Goal: Find specific page/section

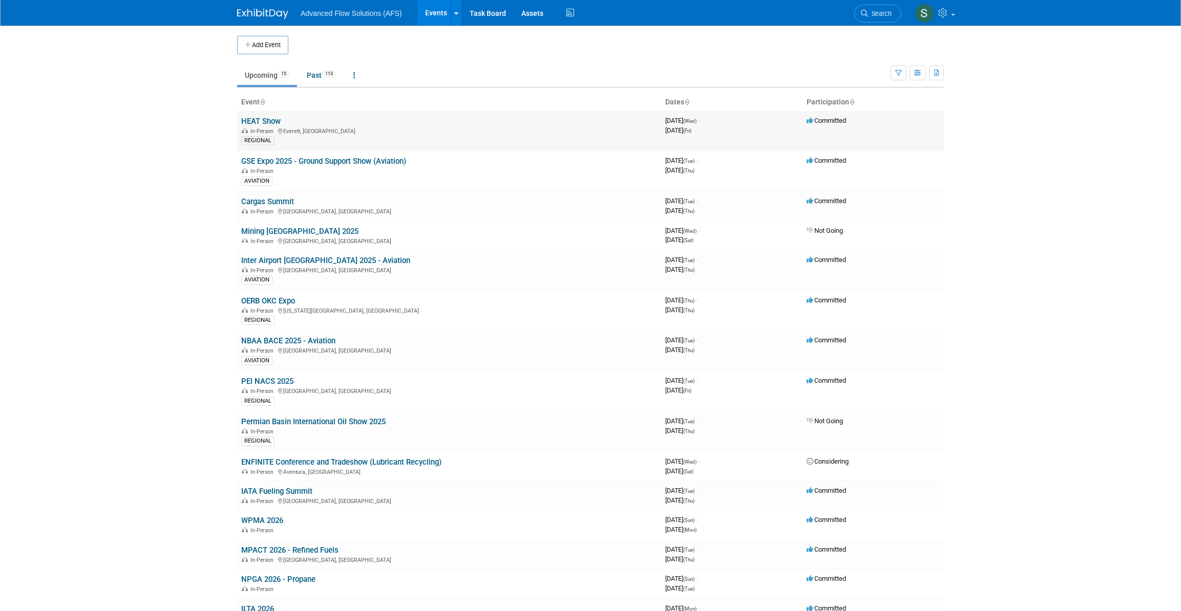
click at [271, 119] on link "HEAT Show" at bounding box center [260, 121] width 39 height 9
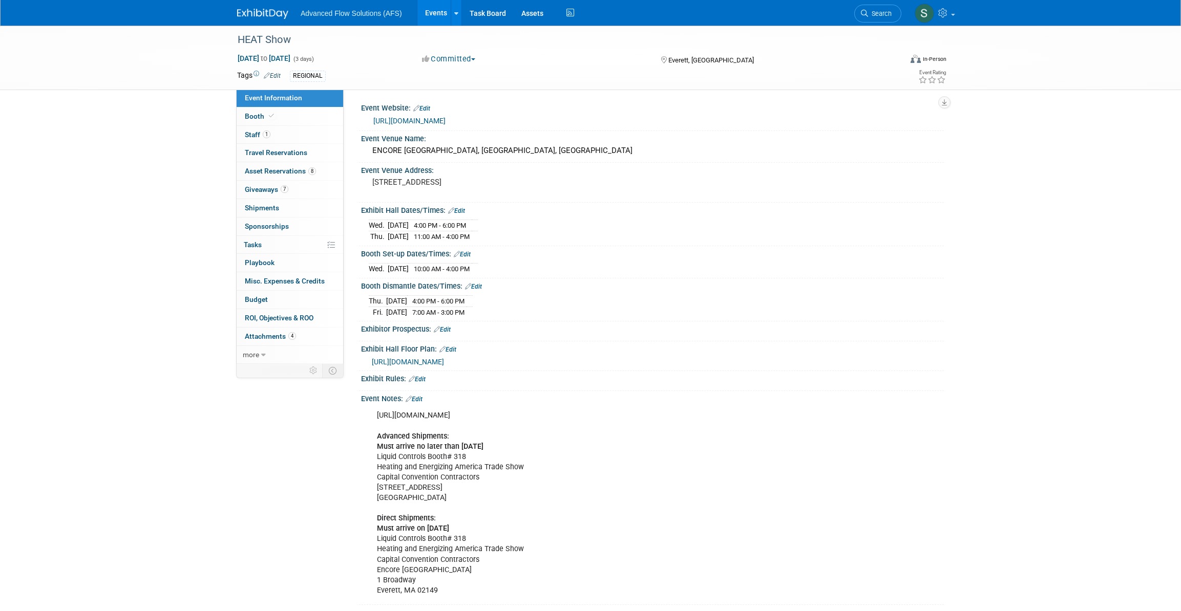
drag, startPoint x: 461, startPoint y: 493, endPoint x: 374, endPoint y: 442, distance: 101.2
click at [374, 442] on div "[URL][DOMAIN_NAME] Advanced Shipments: Must arrive no later than [DATE] Liquid …" at bounding box center [600, 503] width 461 height 195
drag, startPoint x: 374, startPoint y: 442, endPoint x: 411, endPoint y: 475, distance: 49.7
copy div "Must arrive no later than August 13th Liquid Controls Booth# 318 Heating and En…"
click at [259, 186] on span "Giveaways 7" at bounding box center [267, 189] width 44 height 8
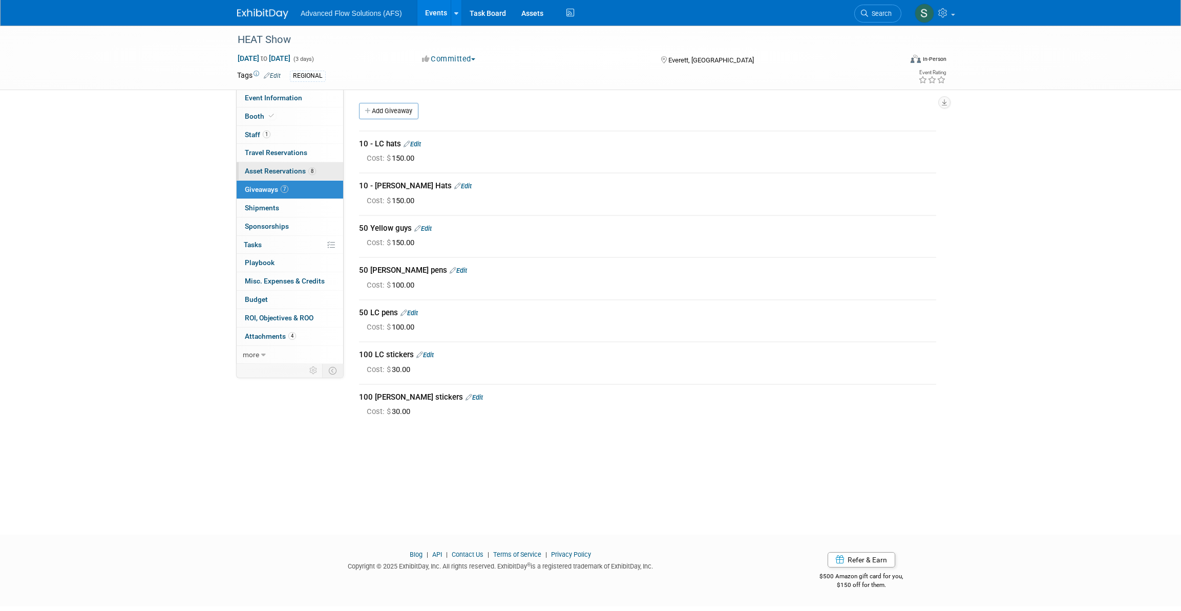
click at [270, 173] on span "Asset Reservations 8" at bounding box center [280, 171] width 71 height 8
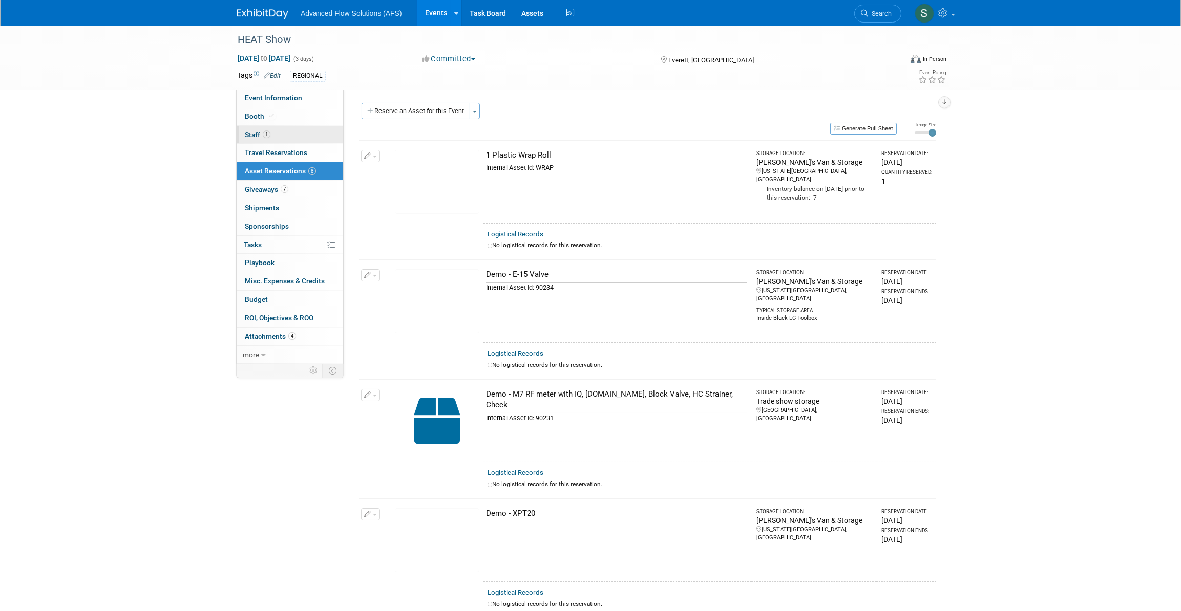
click at [256, 133] on span "Staff 1" at bounding box center [258, 135] width 26 height 8
